Goal: Task Accomplishment & Management: Use online tool/utility

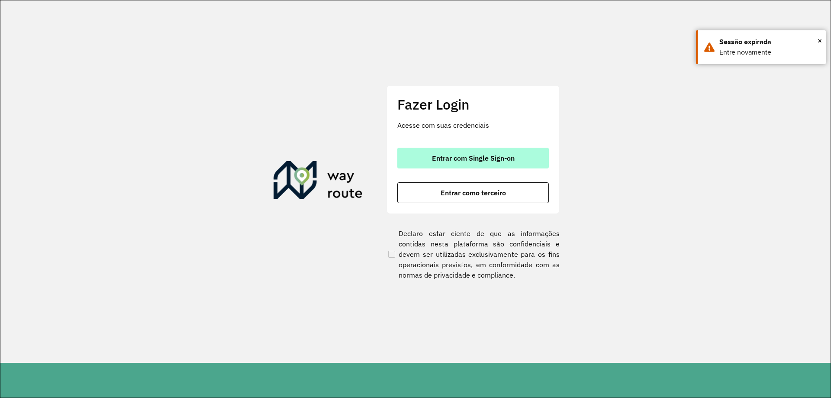
click at [454, 157] on span "Entrar com Single Sign-on" at bounding box center [473, 157] width 83 height 7
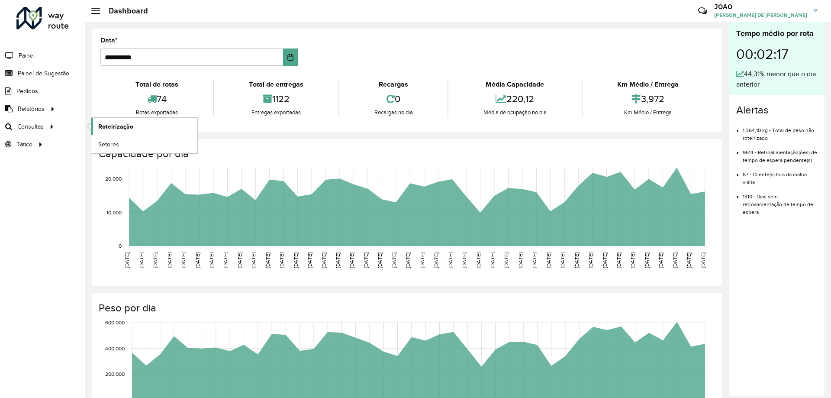
click at [126, 128] on span "Roteirização" at bounding box center [115, 126] width 35 height 9
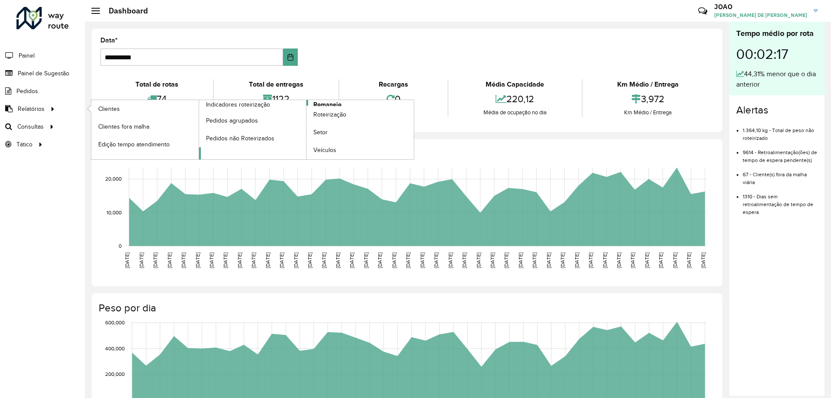
click at [327, 104] on span "Romaneio" at bounding box center [327, 104] width 28 height 9
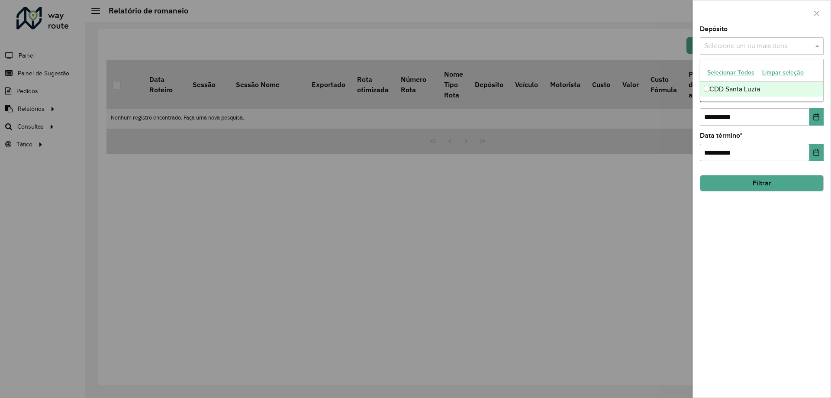
click at [749, 45] on input "text" at bounding box center [757, 46] width 111 height 10
click at [755, 84] on div "CDD Santa Luzia" at bounding box center [761, 89] width 123 height 15
click at [754, 251] on div "**********" at bounding box center [762, 211] width 138 height 371
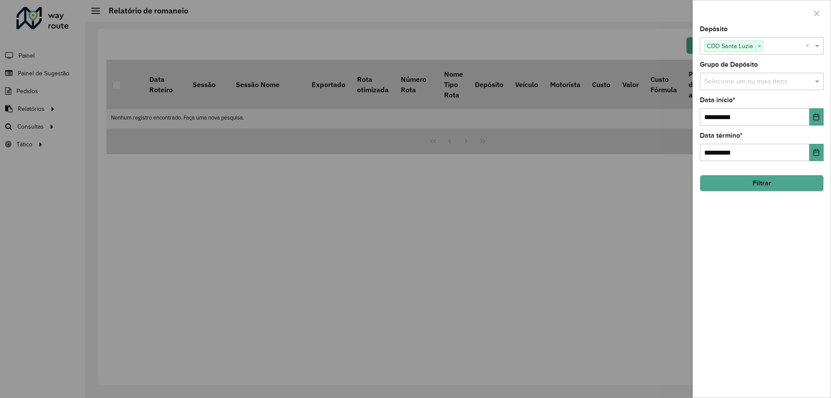
click at [739, 78] on input "text" at bounding box center [757, 82] width 111 height 10
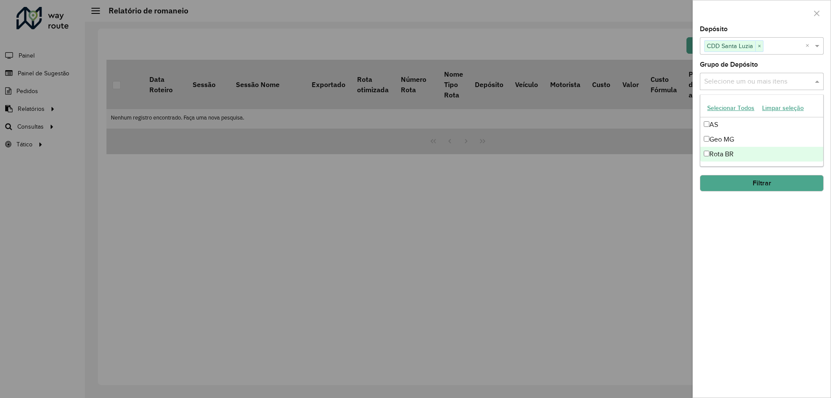
click at [735, 152] on div "Rota BR" at bounding box center [761, 154] width 123 height 15
click at [757, 271] on div "**********" at bounding box center [762, 211] width 138 height 371
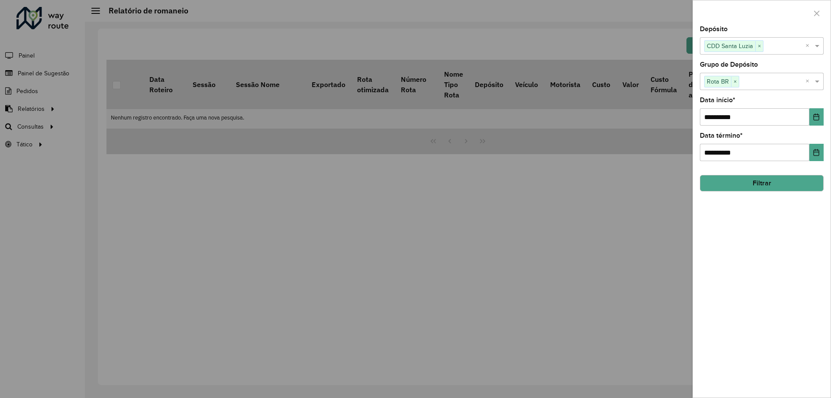
click at [758, 177] on button "Filtrar" at bounding box center [762, 183] width 124 height 16
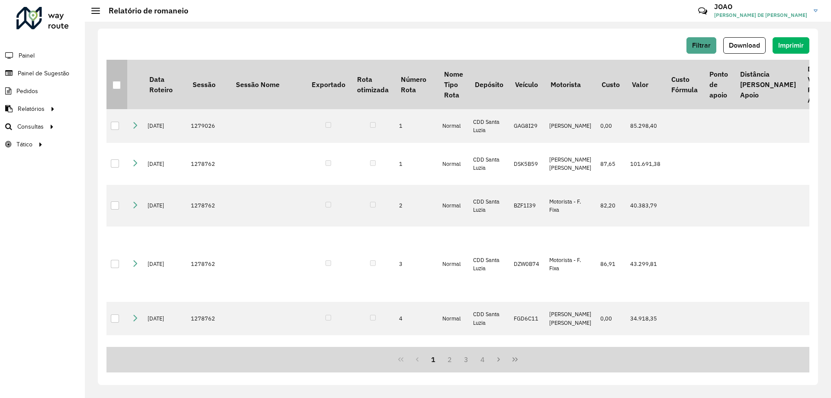
click at [118, 85] on div at bounding box center [116, 85] width 8 height 8
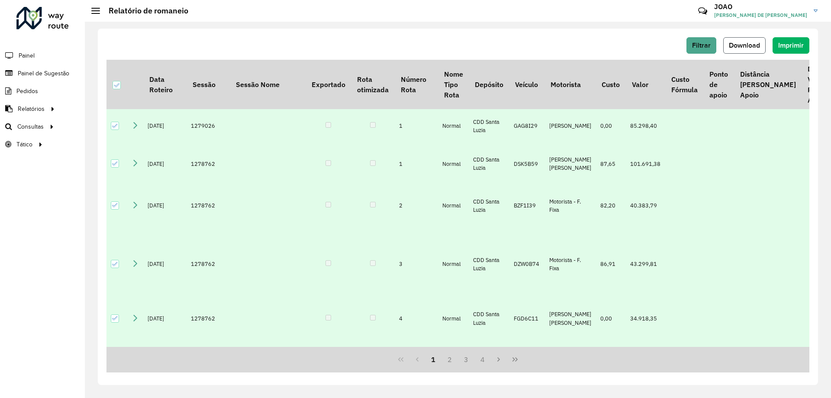
click at [742, 44] on span "Download" at bounding box center [743, 45] width 31 height 7
click at [488, 39] on div "Filtrar Download Imprimir" at bounding box center [457, 45] width 703 height 16
click at [744, 48] on span "Download" at bounding box center [743, 45] width 31 height 7
click at [497, 27] on div "Filtrar Download Imprimir Data Roteiro Sessão Sessão Nome Exportado Rota otimiz…" at bounding box center [458, 210] width 746 height 376
click at [302, 32] on div "Filtrar Download Imprimir Data Roteiro Sessão Sessão Nome Exportado Rota otimiz…" at bounding box center [458, 207] width 720 height 356
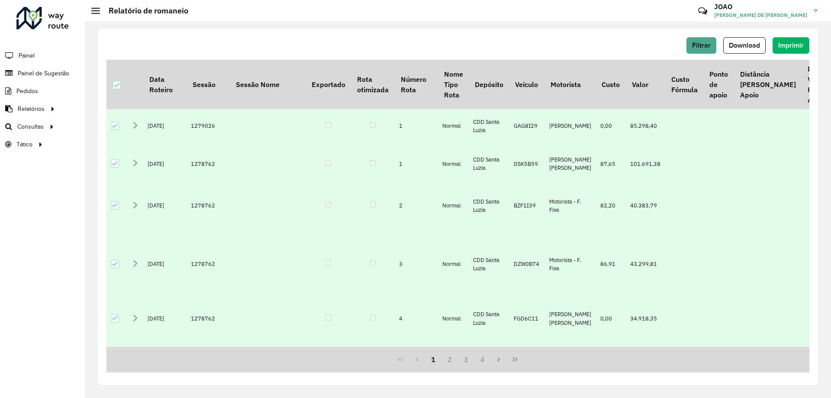
click at [165, 13] on h2 "Relatório de romaneio" at bounding box center [144, 11] width 88 height 10
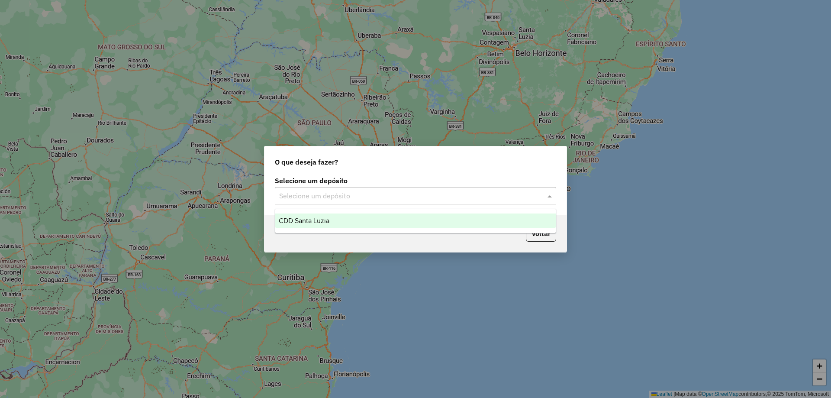
click at [392, 193] on input "text" at bounding box center [406, 196] width 255 height 10
click at [355, 220] on div "CDD Santa Luzia" at bounding box center [415, 220] width 280 height 15
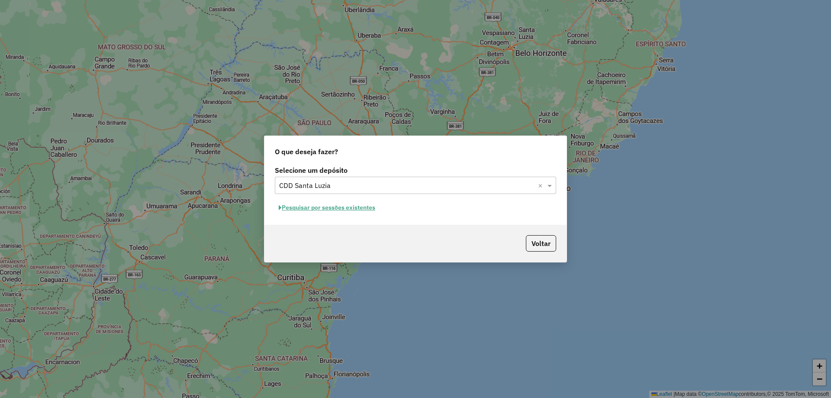
click at [337, 208] on button "Pesquisar por sessões existentes" at bounding box center [327, 207] width 104 height 13
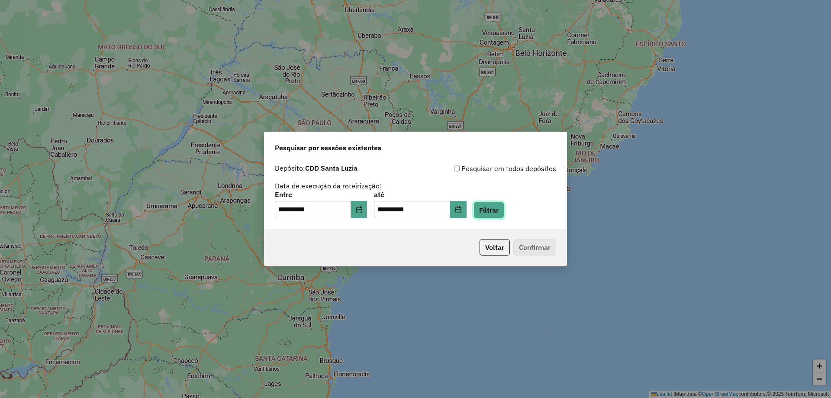
click at [496, 211] on button "Filtrar" at bounding box center [488, 210] width 31 height 16
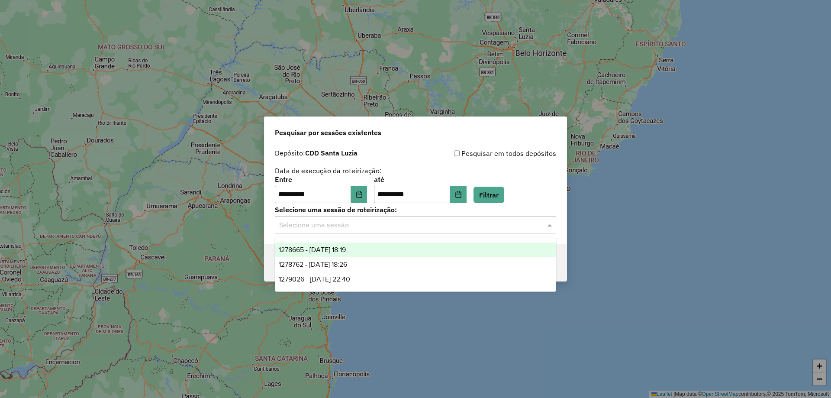
click at [367, 227] on input "text" at bounding box center [406, 225] width 255 height 10
click at [369, 249] on div "1278665 - 19/09/2025 18:19" at bounding box center [415, 249] width 280 height 15
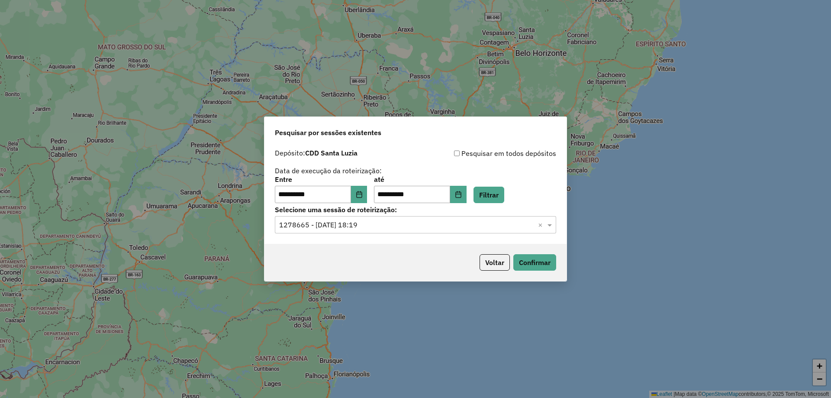
click at [427, 258] on div "Voltar Confirmar" at bounding box center [415, 262] width 302 height 37
click at [537, 262] on button "Confirmar" at bounding box center [534, 262] width 43 height 16
click at [450, 230] on div "Selecione uma sessão × 1278665 - 19/09/2025 18:19 ×" at bounding box center [415, 224] width 281 height 17
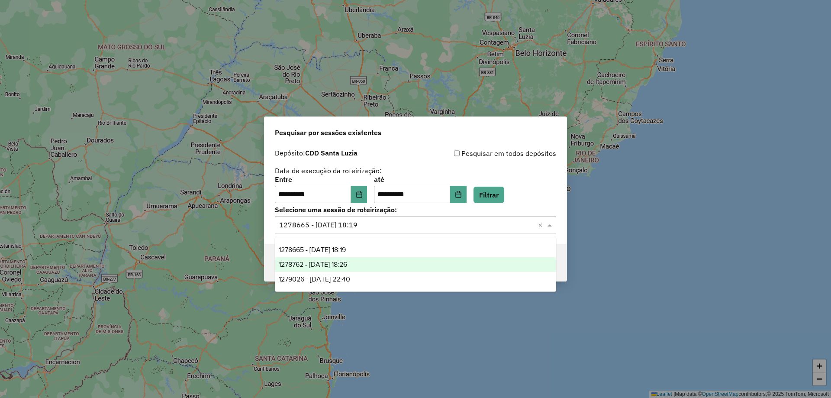
click at [347, 262] on span "1278762 - 19/09/2025 18:26" at bounding box center [313, 263] width 68 height 7
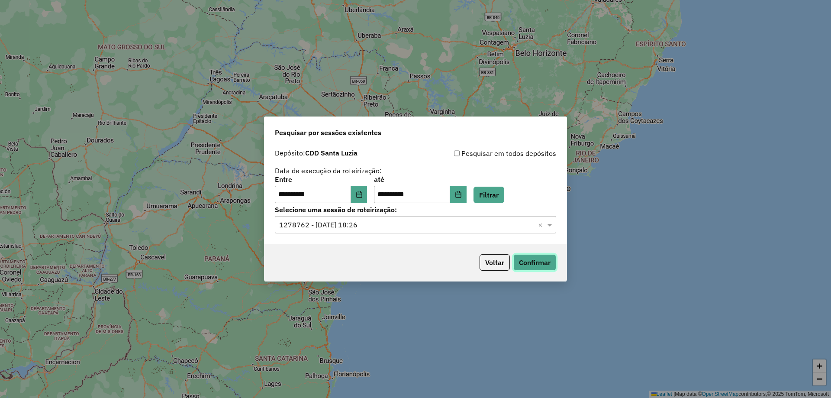
click at [534, 256] on button "Confirmar" at bounding box center [534, 262] width 43 height 16
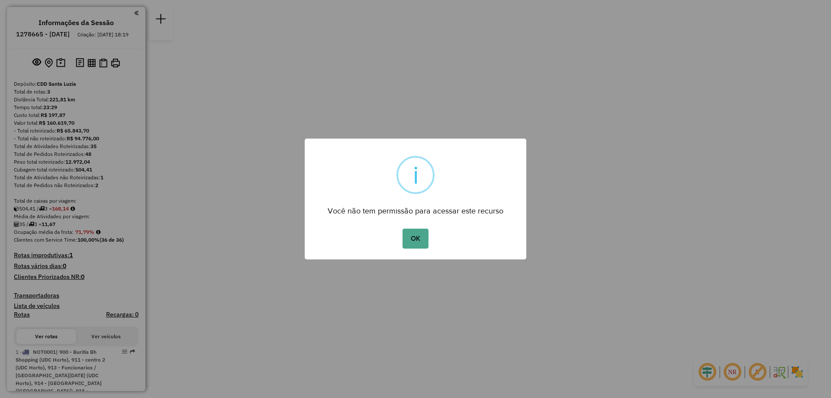
click at [402, 228] on button "OK" at bounding box center [415, 238] width 26 height 20
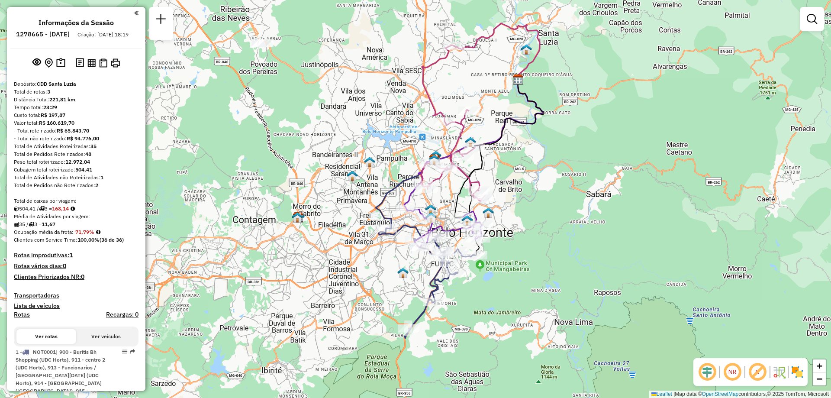
drag, startPoint x: 398, startPoint y: 233, endPoint x: 360, endPoint y: 261, distance: 47.9
click at [360, 261] on div "Janela de atendimento Grade de atendimento Capacidade Transportadoras Veículos …" at bounding box center [415, 199] width 831 height 398
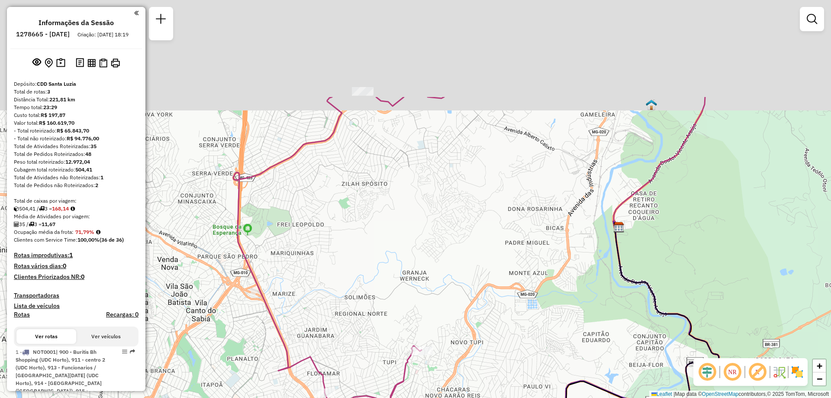
drag, startPoint x: 433, startPoint y: 55, endPoint x: 441, endPoint y: 211, distance: 156.4
click at [444, 209] on div "Janela de atendimento Grade de atendimento Capacidade Transportadoras Veículos …" at bounding box center [415, 199] width 831 height 398
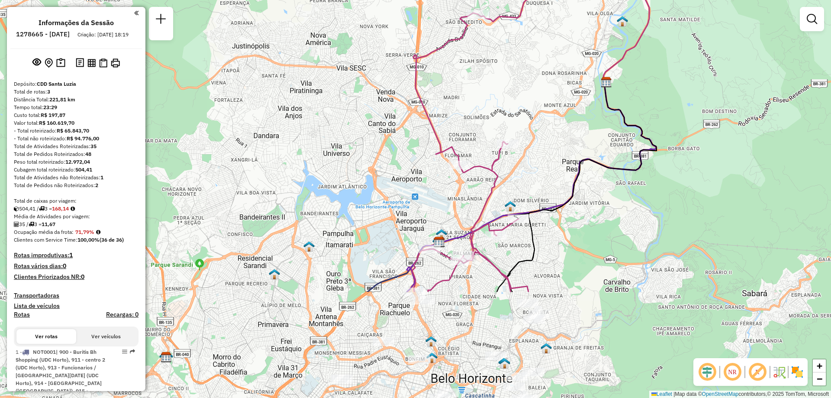
drag, startPoint x: 359, startPoint y: 234, endPoint x: 436, endPoint y: 88, distance: 164.9
click at [436, 88] on div "Janela de atendimento Grade de atendimento Capacidade Transportadoras Veículos …" at bounding box center [415, 199] width 831 height 398
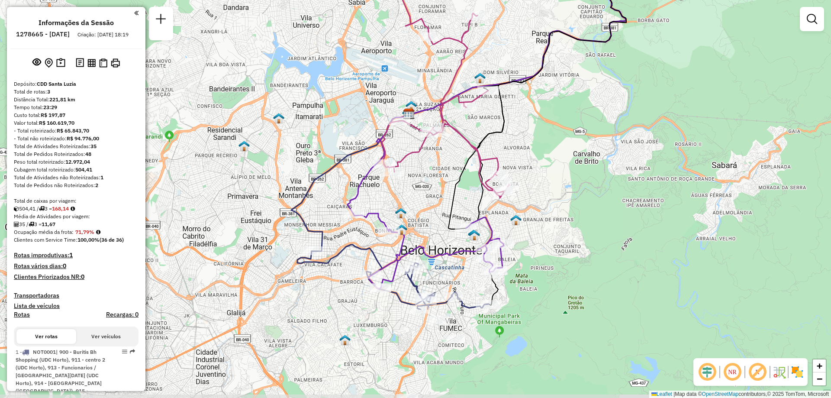
drag, startPoint x: 396, startPoint y: 205, endPoint x: 366, endPoint y: 77, distance: 131.6
click at [366, 77] on div "Janela de atendimento Grade de atendimento Capacidade Transportadoras Veículos …" at bounding box center [415, 199] width 831 height 398
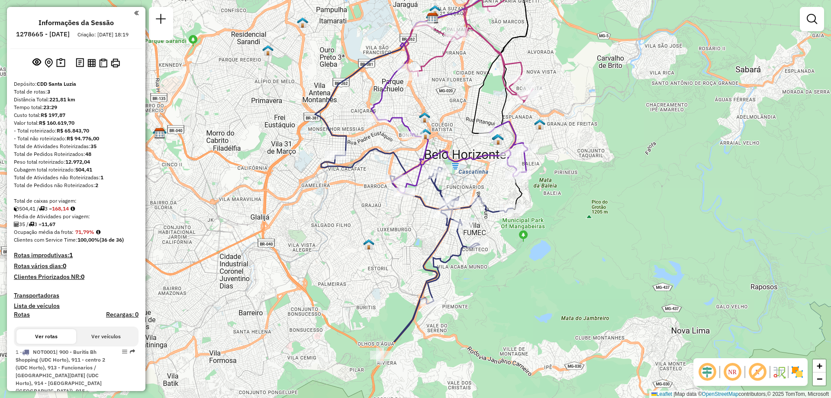
drag, startPoint x: 339, startPoint y: 188, endPoint x: 363, endPoint y: 93, distance: 98.5
click at [363, 93] on div "Janela de atendimento Grade de atendimento Capacidade Transportadoras Veículos …" at bounding box center [415, 199] width 831 height 398
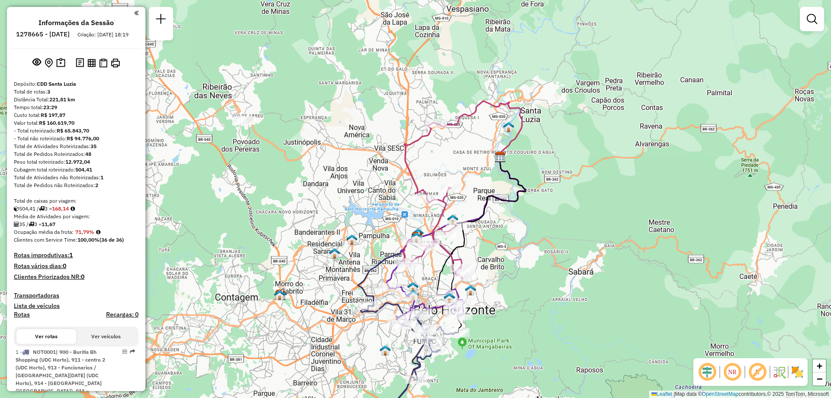
drag, startPoint x: 401, startPoint y: 260, endPoint x: 403, endPoint y: 356, distance: 95.6
click at [403, 356] on div "Janela de atendimento Grade de atendimento Capacidade Transportadoras Veículos …" at bounding box center [415, 199] width 831 height 398
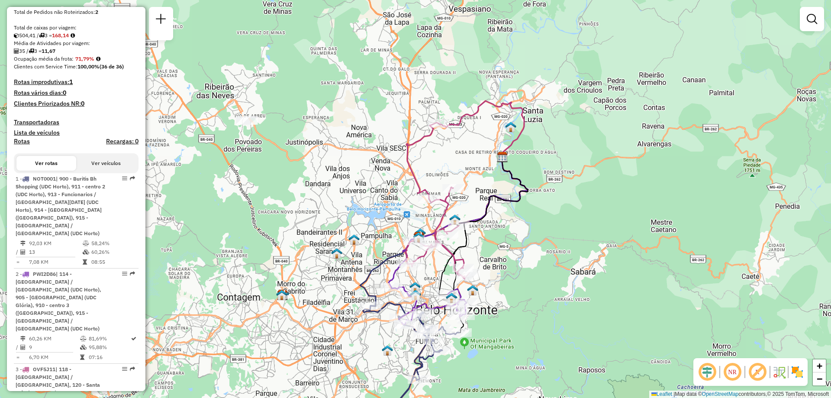
scroll to position [87, 0]
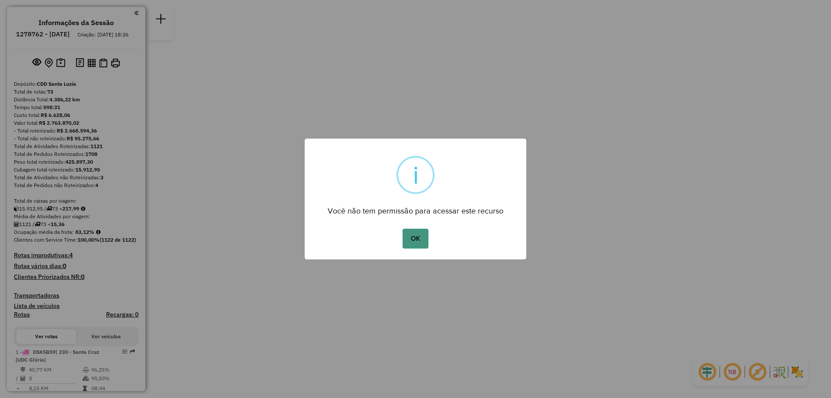
click at [422, 241] on button "OK" at bounding box center [415, 238] width 26 height 20
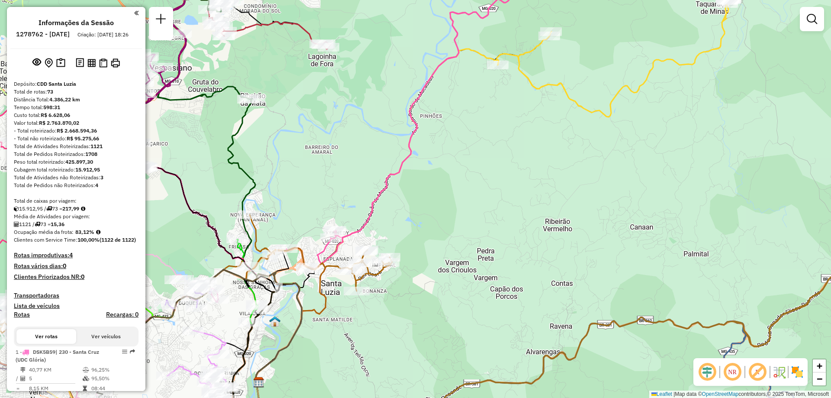
drag, startPoint x: 399, startPoint y: 187, endPoint x: 425, endPoint y: 196, distance: 27.5
click at [425, 196] on div "Janela de atendimento Grade de atendimento Capacidade Transportadoras Veículos …" at bounding box center [415, 199] width 831 height 398
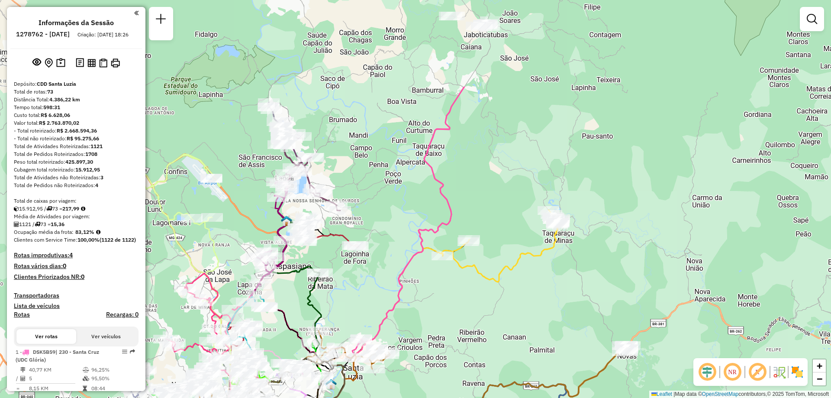
drag, startPoint x: 474, startPoint y: 152, endPoint x: 425, endPoint y: 278, distance: 135.3
click at [425, 278] on div "Janela de atendimento Grade de atendimento Capacidade Transportadoras Veículos …" at bounding box center [415, 199] width 831 height 398
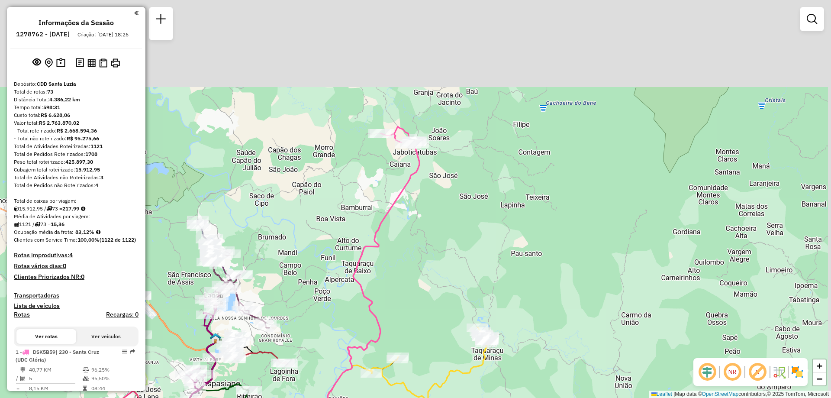
drag, startPoint x: 528, startPoint y: 85, endPoint x: 454, endPoint y: 207, distance: 142.4
click at [454, 207] on div "Janela de atendimento Grade de atendimento Capacidade Transportadoras Veículos …" at bounding box center [415, 199] width 831 height 398
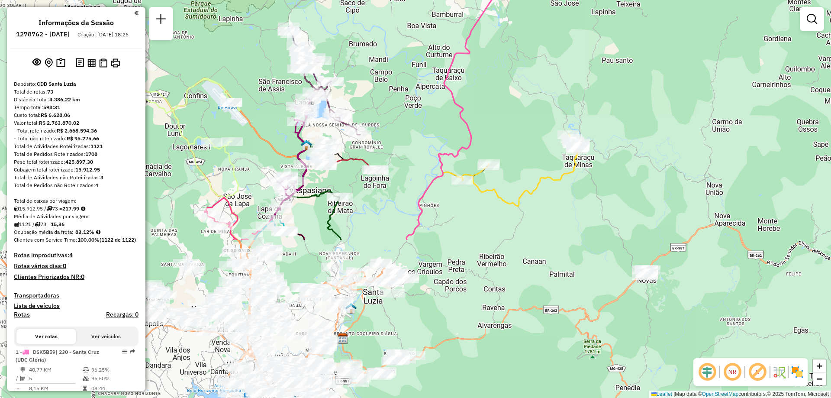
drag, startPoint x: 316, startPoint y: 258, endPoint x: 410, endPoint y: 61, distance: 218.7
click at [410, 61] on div "Janela de atendimento Grade de atendimento Capacidade Transportadoras Veículos …" at bounding box center [415, 199] width 831 height 398
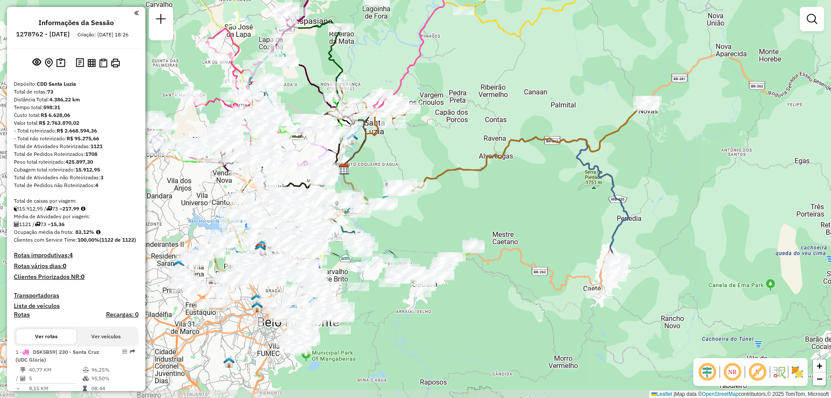
drag, startPoint x: 483, startPoint y: 230, endPoint x: 485, endPoint y: 61, distance: 169.1
click at [485, 61] on div "Janela de atendimento Grade de atendimento Capacidade Transportadoras Veículos …" at bounding box center [415, 199] width 831 height 398
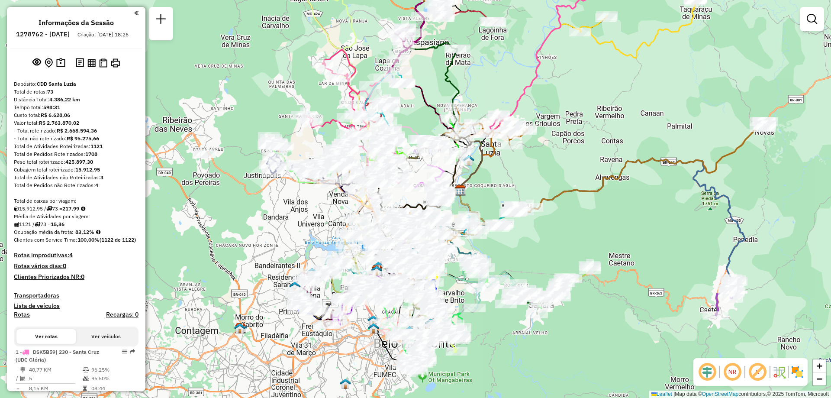
drag, startPoint x: 518, startPoint y: 203, endPoint x: 636, endPoint y: 220, distance: 119.2
click at [635, 225] on div "Janela de atendimento Grade de atendimento Capacidade Transportadoras Veículos …" at bounding box center [415, 199] width 831 height 398
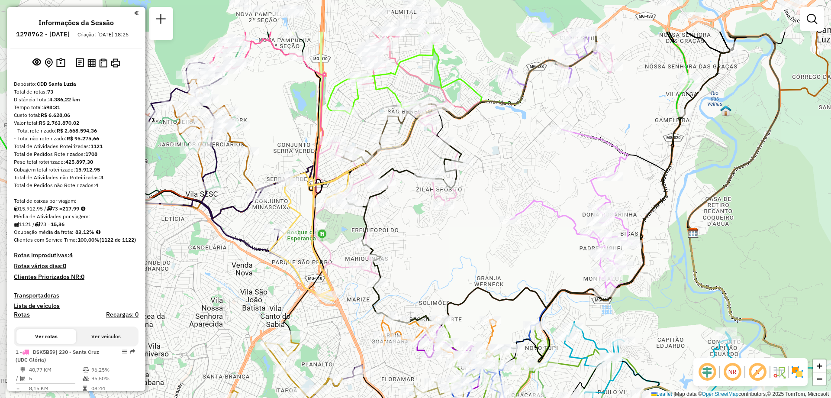
drag, startPoint x: 369, startPoint y: 168, endPoint x: 429, endPoint y: 240, distance: 92.8
click at [429, 240] on div "Janela de atendimento Grade de atendimento Capacidade Transportadoras Veículos …" at bounding box center [415, 199] width 831 height 398
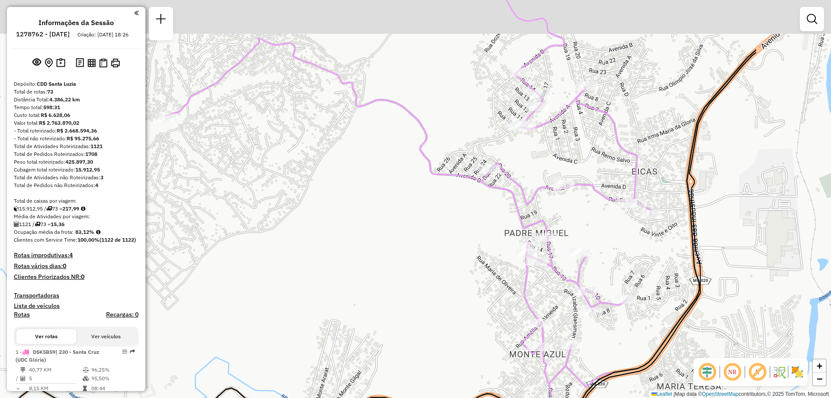
drag, startPoint x: 627, startPoint y: 239, endPoint x: 468, endPoint y: 277, distance: 164.1
click at [469, 277] on div "Janela de atendimento Grade de atendimento Capacidade Transportadoras Veículos …" at bounding box center [415, 199] width 831 height 398
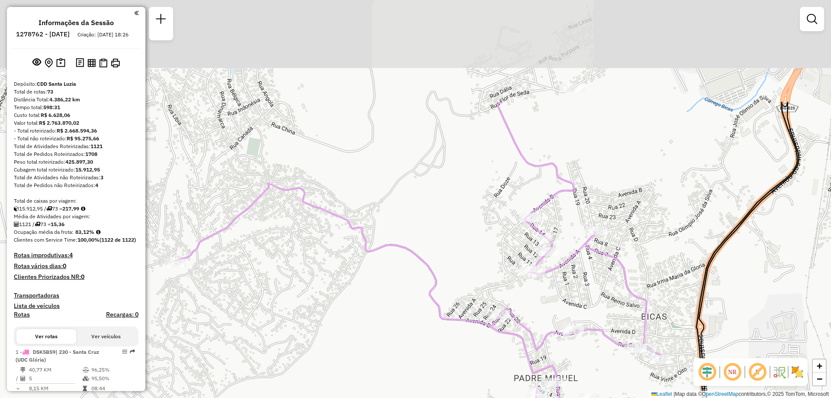
drag, startPoint x: 439, startPoint y: 105, endPoint x: 449, endPoint y: 246, distance: 141.8
click at [449, 246] on div "Janela de atendimento Grade de atendimento Capacidade Transportadoras Veículos …" at bounding box center [415, 199] width 831 height 398
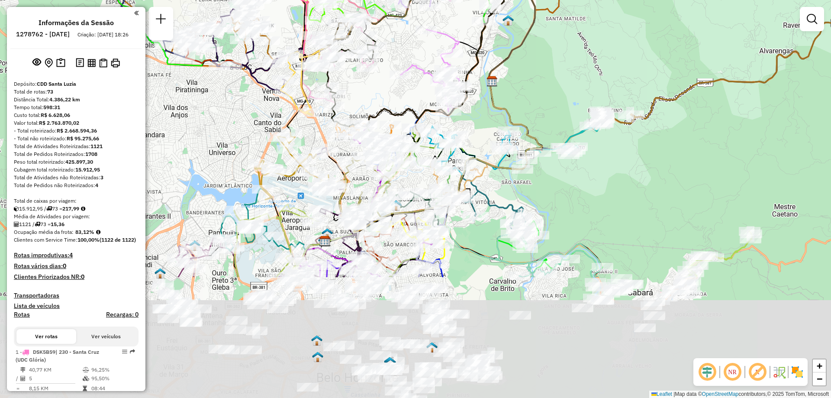
drag, startPoint x: 411, startPoint y: 263, endPoint x: 392, endPoint y: 93, distance: 171.5
click at [392, 93] on div "Janela de atendimento Grade de atendimento Capacidade Transportadoras Veículos …" at bounding box center [415, 199] width 831 height 398
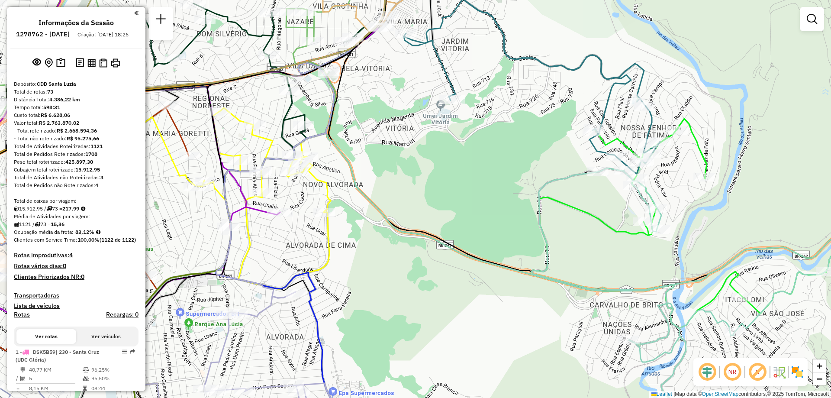
drag, startPoint x: 556, startPoint y: 204, endPoint x: 562, endPoint y: 162, distance: 42.3
click at [562, 162] on div "Rota 67 - Placa FUX2J33 63278398 - ROSENILDA MARTINS DE MELO PEGO 065890856 Jan…" at bounding box center [415, 199] width 831 height 398
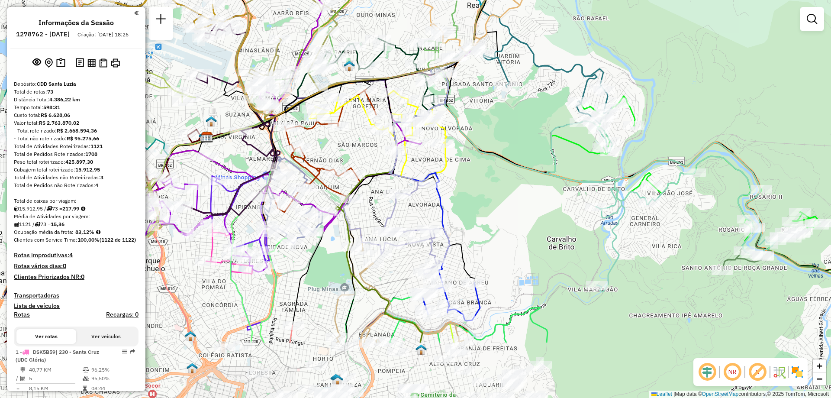
drag, startPoint x: 390, startPoint y: 306, endPoint x: 478, endPoint y: 211, distance: 129.2
click at [478, 211] on div "Rota 67 - Placa FUX2J33 63278398 - ROSENILDA MARTINS DE MELO PEGO 065890856 Jan…" at bounding box center [415, 199] width 831 height 398
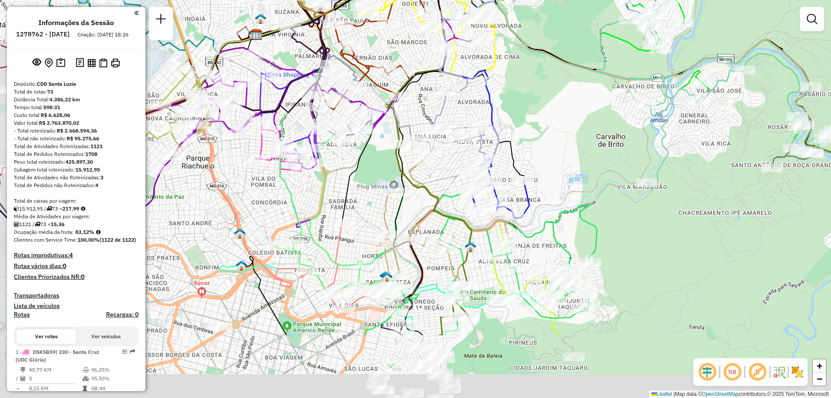
drag, startPoint x: 476, startPoint y: 232, endPoint x: 529, endPoint y: 119, distance: 124.5
click at [529, 119] on div "Rota 67 - Placa FUX2J33 63278398 - ROSENILDA MARTINS DE MELO PEGO 065890856 Jan…" at bounding box center [415, 199] width 831 height 398
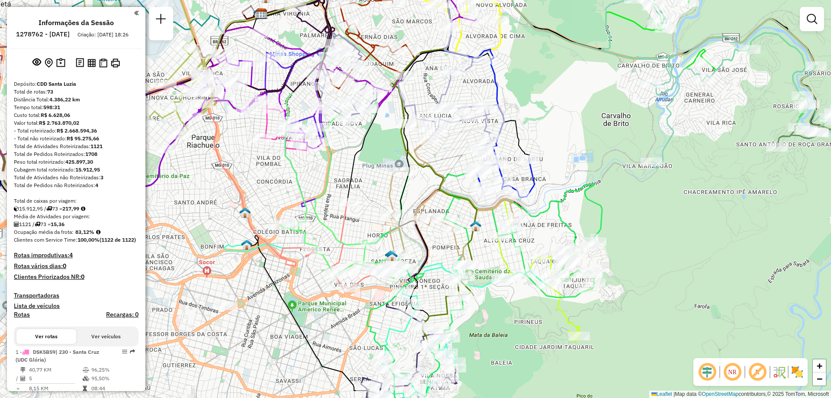
drag, startPoint x: 525, startPoint y: 320, endPoint x: 527, endPoint y: 309, distance: 10.6
click at [527, 309] on div "Rota 67 - Placa FUX2J33 63278398 - ROSENILDA MARTINS DE MELO PEGO 065890856 Jan…" at bounding box center [415, 199] width 831 height 398
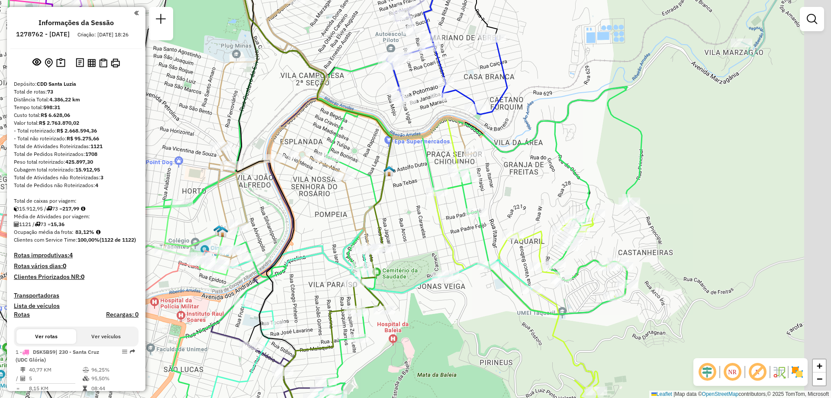
drag, startPoint x: 535, startPoint y: 275, endPoint x: 497, endPoint y: 307, distance: 49.1
click at [497, 307] on div "Rota 67 - Placa FUX2J33 63278398 - ROSENILDA MARTINS DE MELO PEGO 065890856 Jan…" at bounding box center [415, 199] width 831 height 398
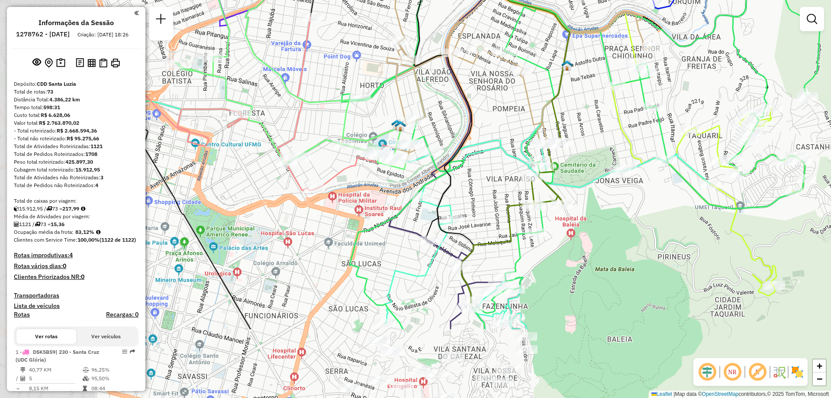
drag, startPoint x: 398, startPoint y: 246, endPoint x: 581, endPoint y: 137, distance: 212.6
click at [581, 137] on div "Rota 67 - Placa FUX2J33 63278398 - ROSENILDA MARTINS DE MELO PEGO 065890856 Jan…" at bounding box center [415, 199] width 831 height 398
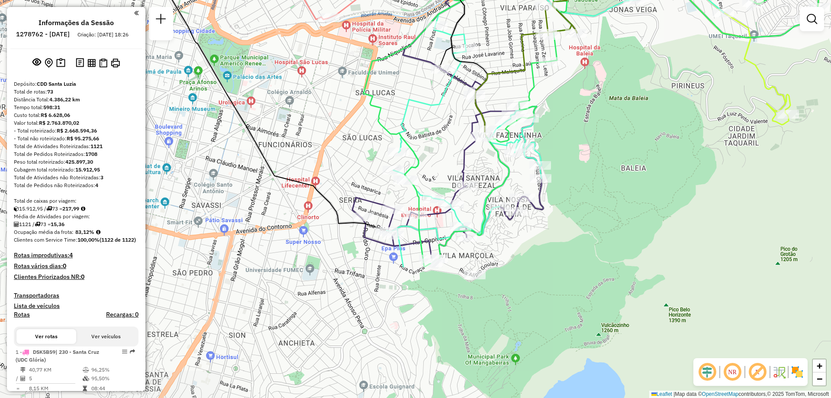
drag, startPoint x: 507, startPoint y: 228, endPoint x: 520, endPoint y: 57, distance: 170.9
click at [520, 57] on icon at bounding box center [526, 53] width 102 height 165
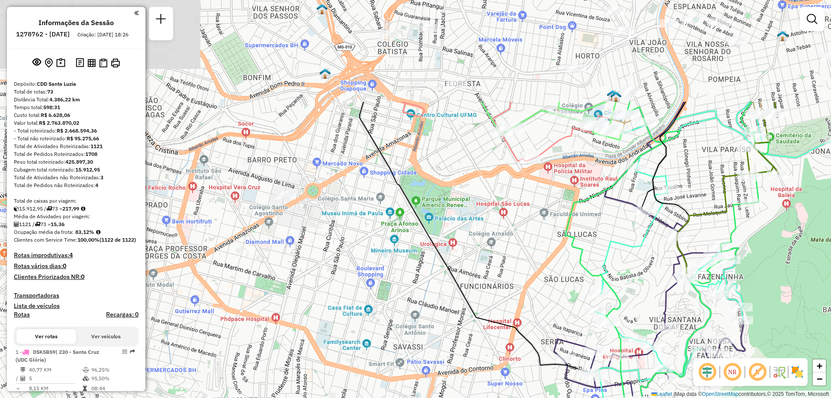
drag, startPoint x: 314, startPoint y: 167, endPoint x: 516, endPoint y: 309, distance: 246.8
click at [516, 309] on div "Rota 67 - Placa FUX2J33 63278398 - ROSENILDA MARTINS DE MELO PEGO 065890856 Jan…" at bounding box center [415, 199] width 831 height 398
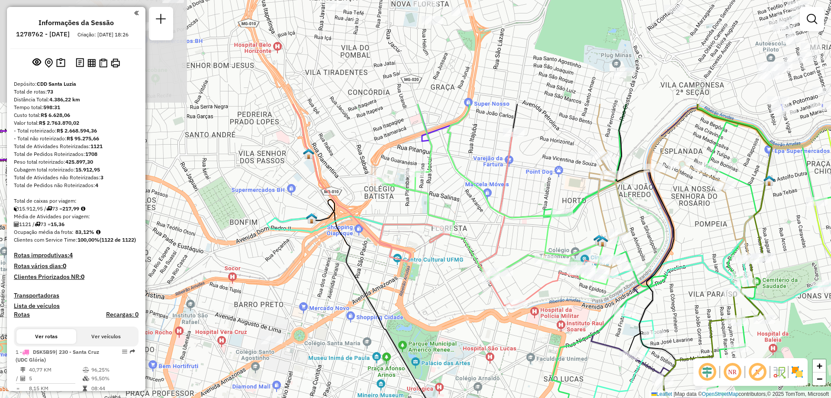
drag, startPoint x: 465, startPoint y: 153, endPoint x: 452, endPoint y: 296, distance: 144.2
click at [452, 296] on div "Rota 67 - Placa FUX2J33 63278398 - ROSENILDA MARTINS DE MELO PEGO 065890856 Jan…" at bounding box center [415, 199] width 831 height 398
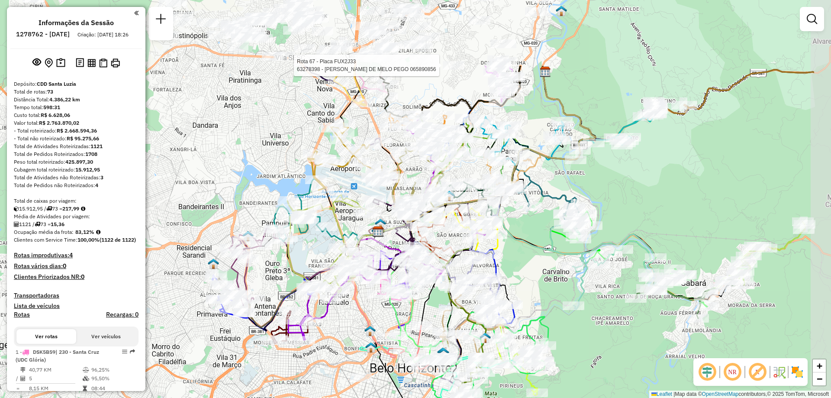
drag, startPoint x: 454, startPoint y: 201, endPoint x: 354, endPoint y: 307, distance: 145.4
click at [354, 307] on icon at bounding box center [470, 213] width 249 height 289
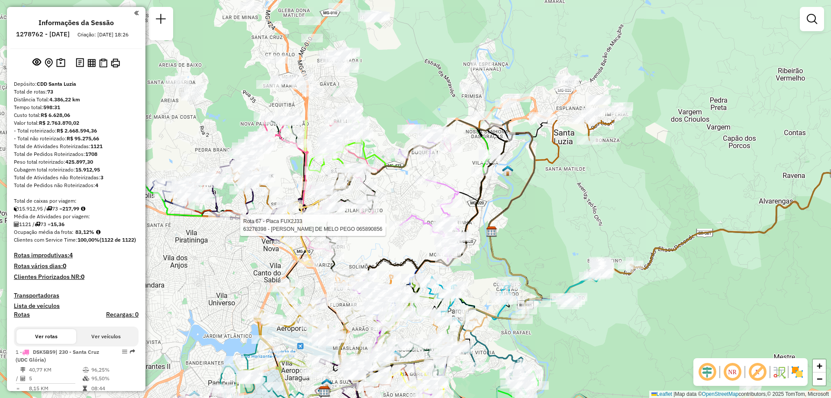
drag, startPoint x: 415, startPoint y: 95, endPoint x: 361, endPoint y: 254, distance: 168.4
click at [361, 254] on div "Rota 67 - Placa FUX2J33 63278398 - ROSENILDA MARTINS DE MELO PEGO 065890856 Jan…" at bounding box center [415, 199] width 831 height 398
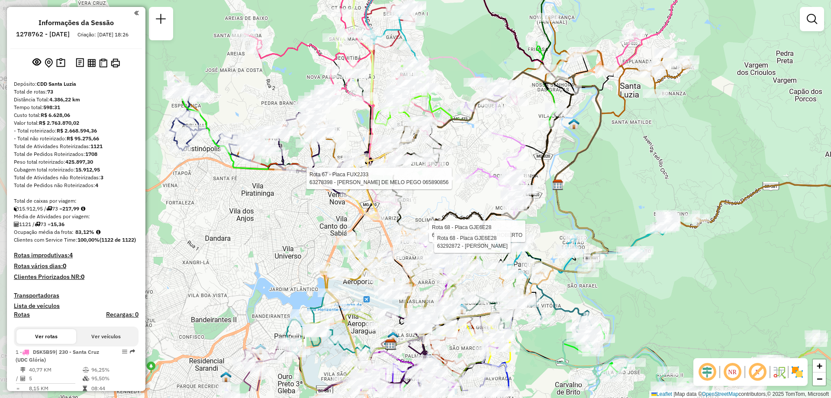
drag, startPoint x: 682, startPoint y: 308, endPoint x: 766, endPoint y: 252, distance: 100.8
click at [751, 261] on div "Rota 67 - Placa FUX2J33 63278398 - ROSENILDA MARTINS DE MELO PEGO 065890856 Rot…" at bounding box center [415, 199] width 831 height 398
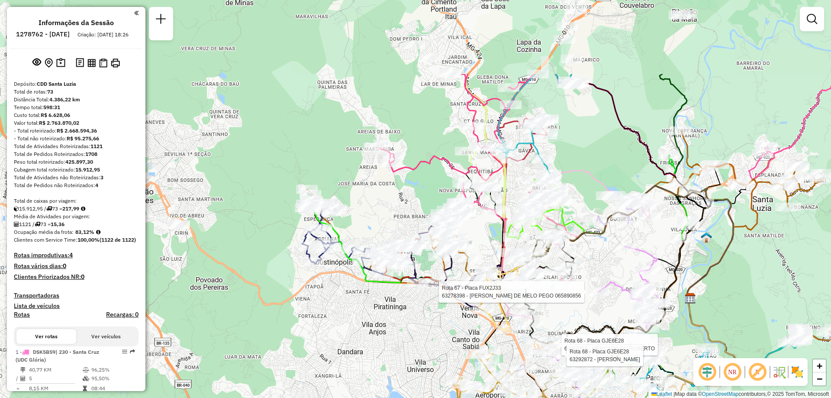
drag, startPoint x: 247, startPoint y: 211, endPoint x: 368, endPoint y: 330, distance: 169.5
click at [373, 331] on div "Rota 67 - Placa FUX2J33 63278398 - ROSENILDA MARTINS DE MELO PEGO 065890856 Rot…" at bounding box center [415, 199] width 831 height 398
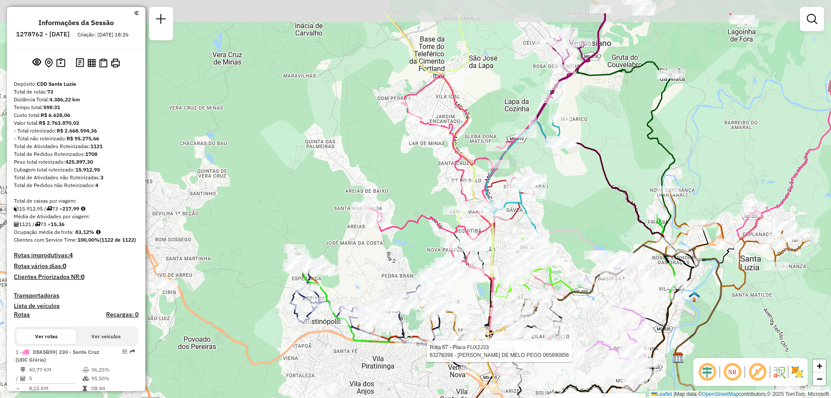
drag, startPoint x: 572, startPoint y: 153, endPoint x: 563, endPoint y: 208, distance: 56.2
click at [563, 208] on div "Rota 67 - Placa FUX2J33 63278398 - ROSENILDA MARTINS DE MELO PEGO 065890856 Rot…" at bounding box center [415, 199] width 831 height 398
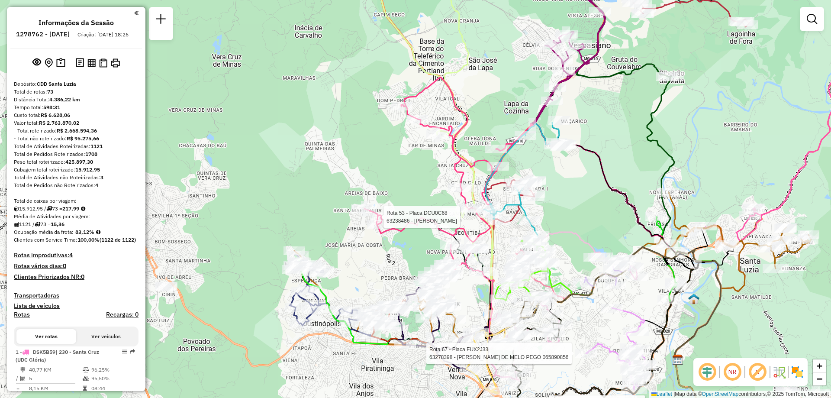
select select "**********"
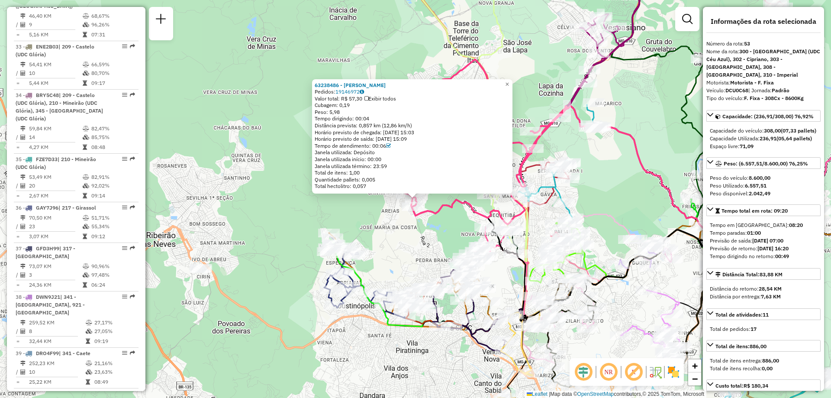
scroll to position [3030, 0]
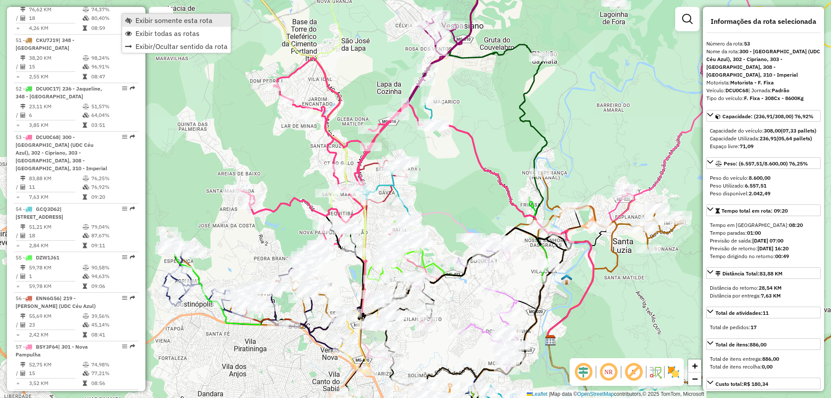
click at [171, 23] on span "Exibir somente esta rota" at bounding box center [173, 20] width 77 height 7
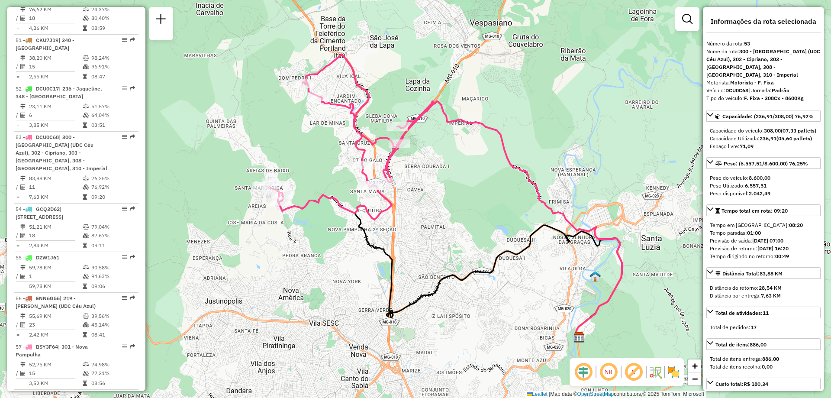
drag, startPoint x: 278, startPoint y: 179, endPoint x: 306, endPoint y: 174, distance: 28.4
click at [306, 174] on div "Janela de atendimento Grade de atendimento Capacidade Transportadoras Veículos …" at bounding box center [415, 199] width 831 height 398
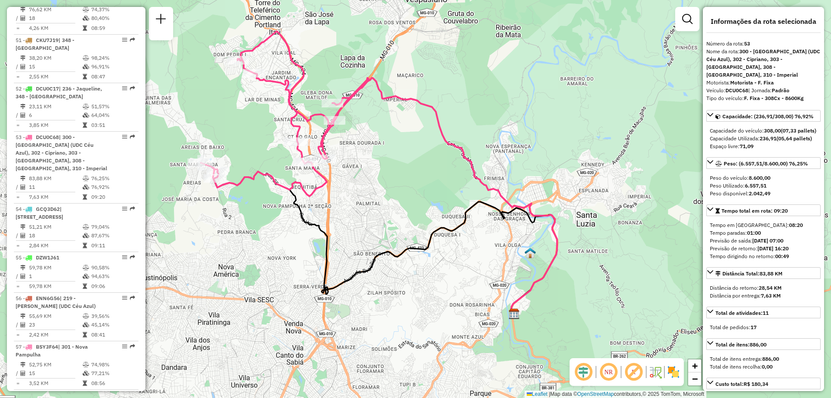
drag, startPoint x: 316, startPoint y: 233, endPoint x: 251, endPoint y: 211, distance: 68.1
click at [251, 211] on div "Janela de atendimento Grade de atendimento Capacidade Transportadoras Veículos …" at bounding box center [415, 199] width 831 height 398
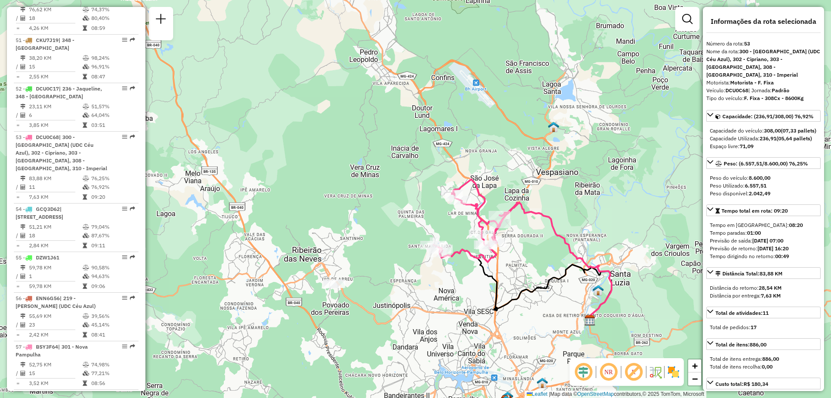
drag, startPoint x: 366, startPoint y: 262, endPoint x: 521, endPoint y: 300, distance: 160.0
click at [521, 300] on icon at bounding box center [525, 284] width 171 height 71
